Goal: Task Accomplishment & Management: Use online tool/utility

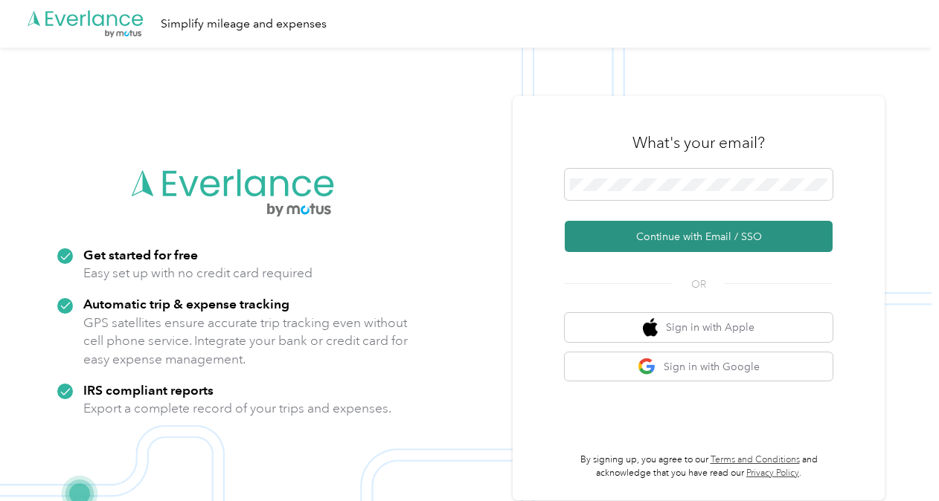
click at [652, 237] on button "Continue with Email / SSO" at bounding box center [699, 236] width 268 height 31
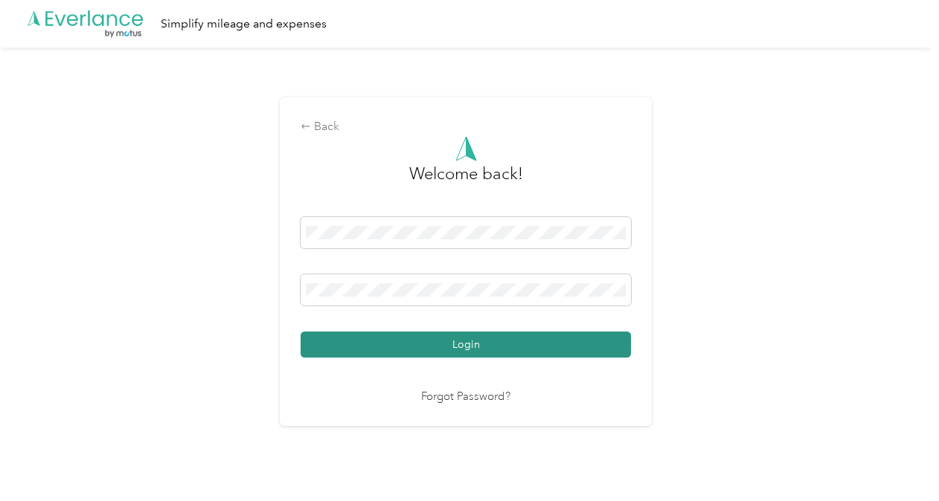
click at [457, 335] on button "Login" at bounding box center [466, 345] width 330 height 26
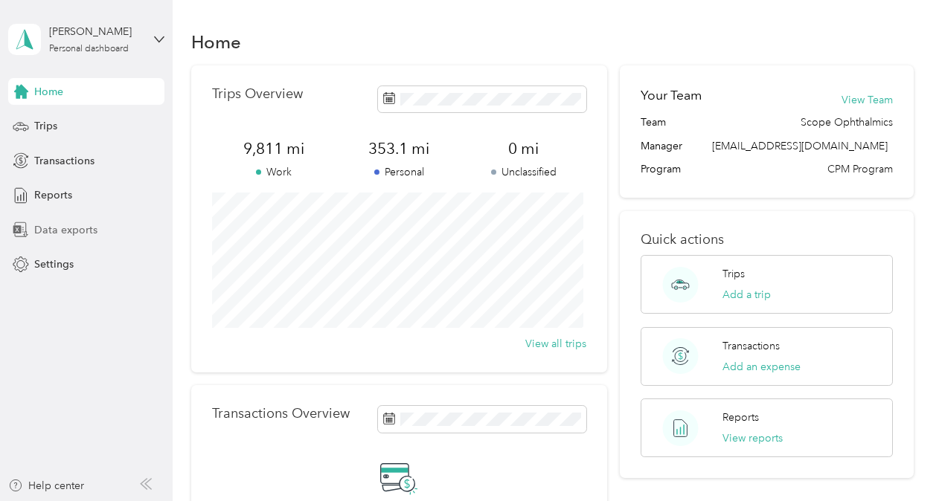
click at [71, 228] on span "Data exports" at bounding box center [65, 230] width 63 height 16
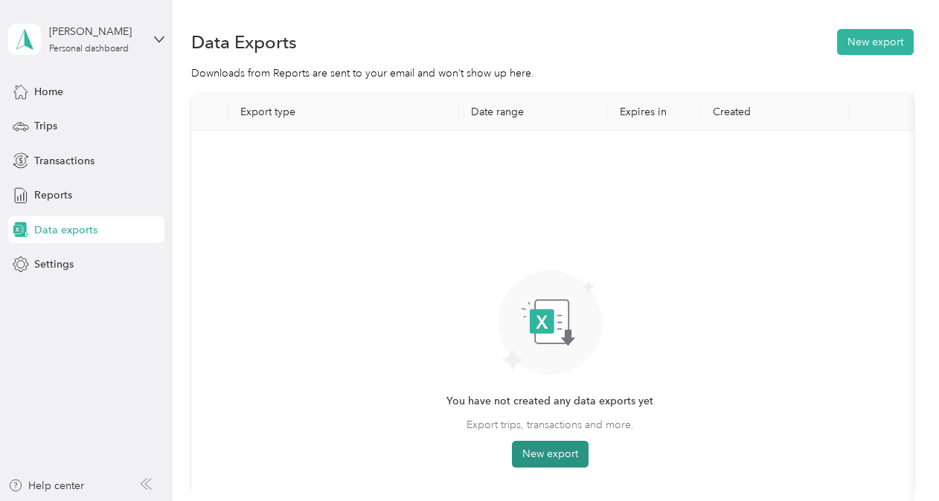
click at [563, 456] on button "New export" at bounding box center [550, 454] width 77 height 27
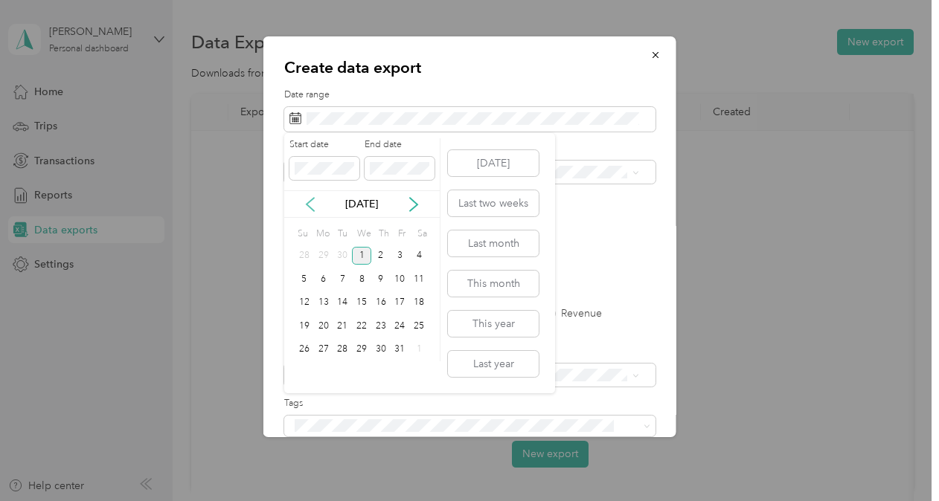
click at [308, 205] on icon at bounding box center [309, 204] width 7 height 13
click at [322, 257] on div "1" at bounding box center [323, 256] width 19 height 19
click at [338, 347] on div "30" at bounding box center [341, 350] width 19 height 19
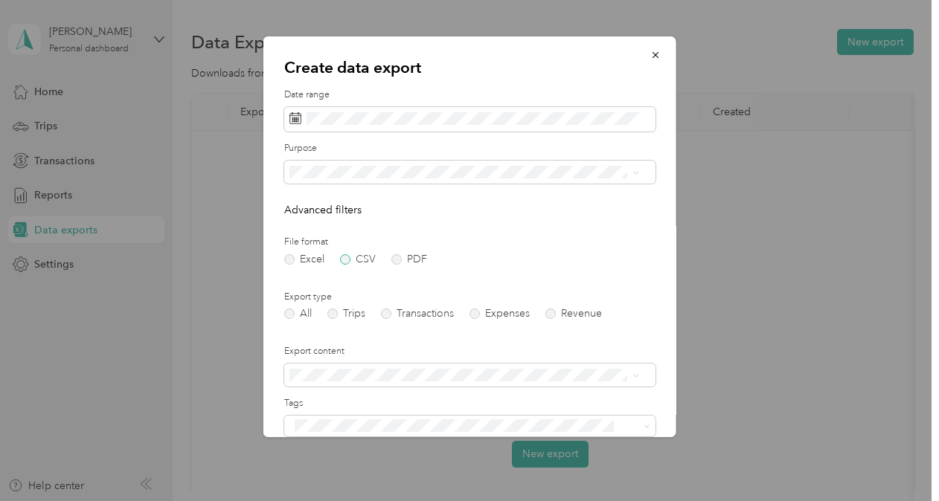
click at [346, 260] on label "CSV" at bounding box center [358, 259] width 36 height 10
click at [333, 315] on label "Trips" at bounding box center [346, 314] width 38 height 10
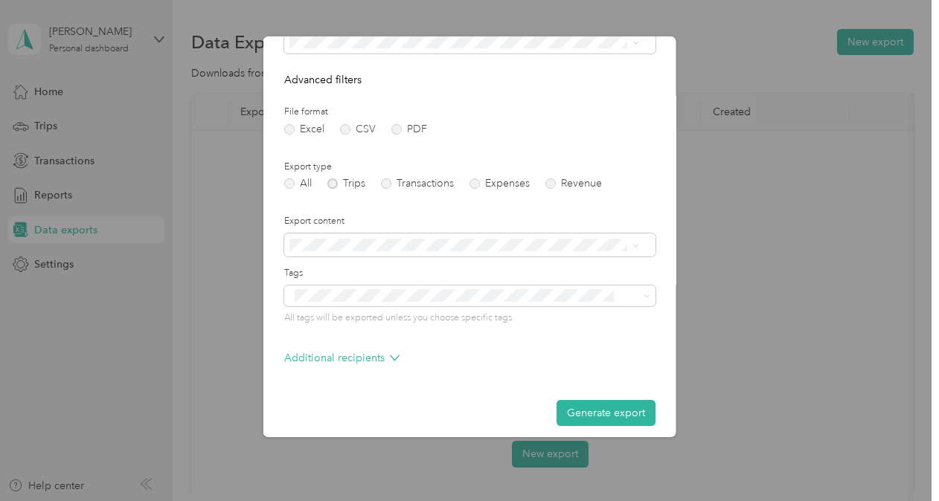
scroll to position [140, 0]
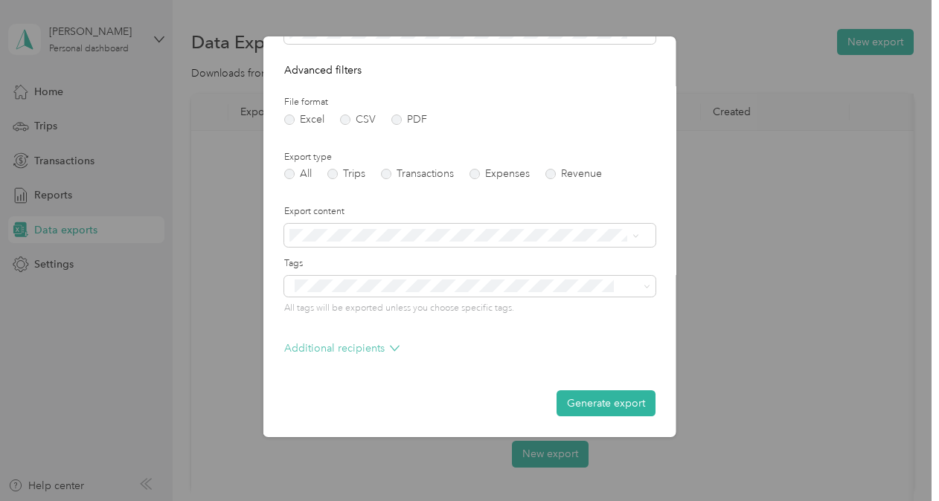
click at [395, 348] on icon at bounding box center [394, 349] width 8 height 5
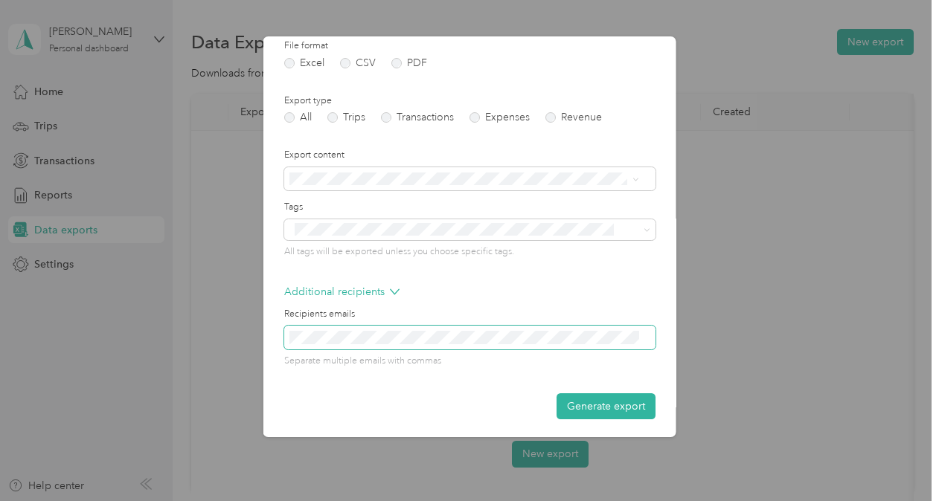
scroll to position [199, 0]
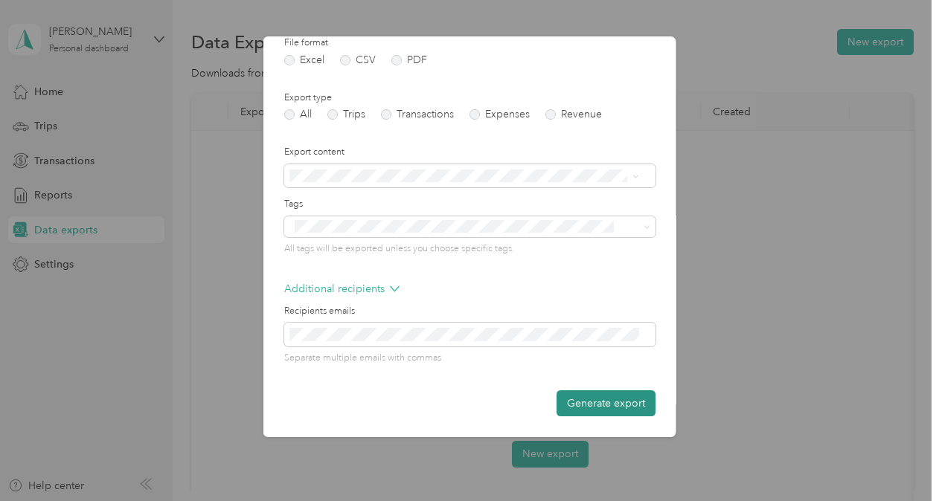
click at [584, 406] on button "Generate export" at bounding box center [605, 404] width 99 height 26
